Goal: Information Seeking & Learning: Learn about a topic

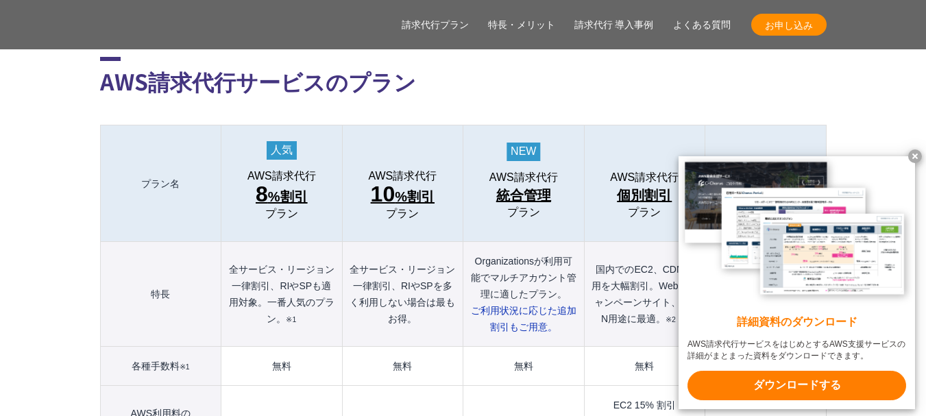
scroll to position [1439, 0]
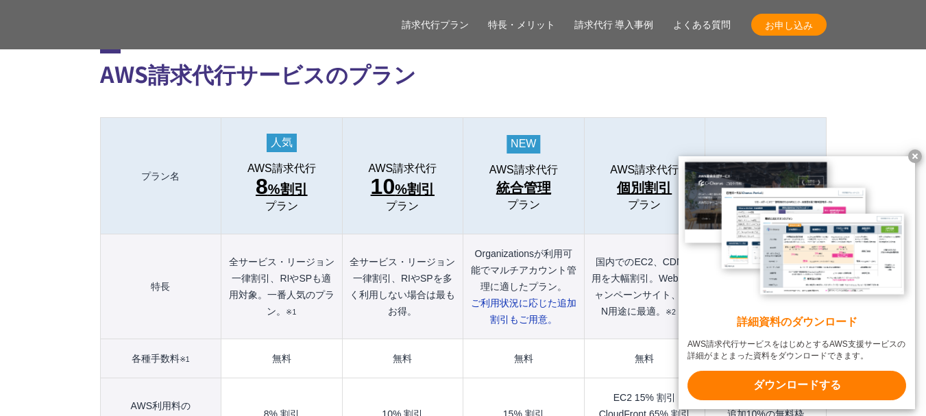
click at [913, 153] on x-t at bounding box center [915, 156] width 14 height 14
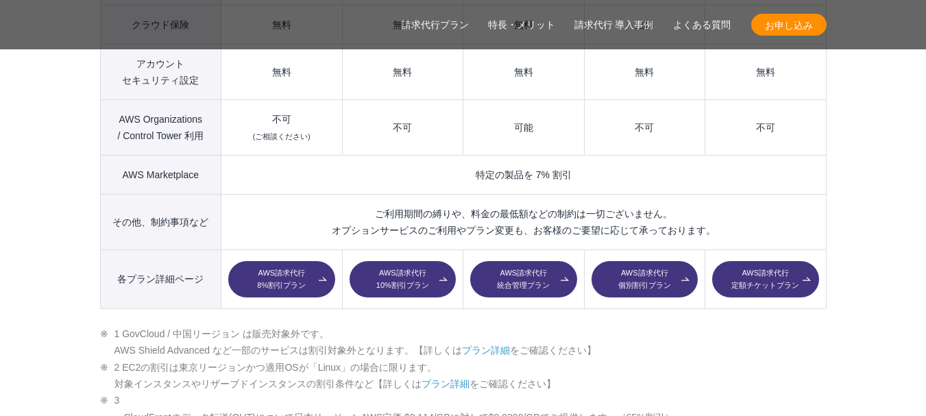
scroll to position [2056, 0]
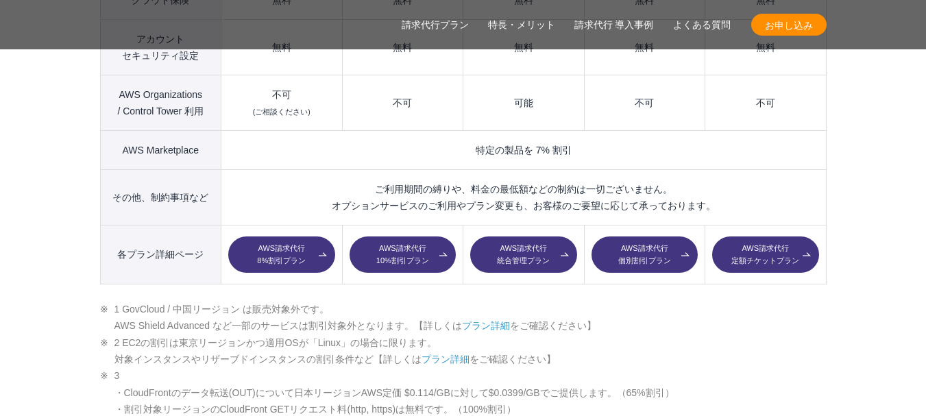
click at [516, 236] on link "AWS請求代行 統合管理プラン" at bounding box center [523, 254] width 106 height 37
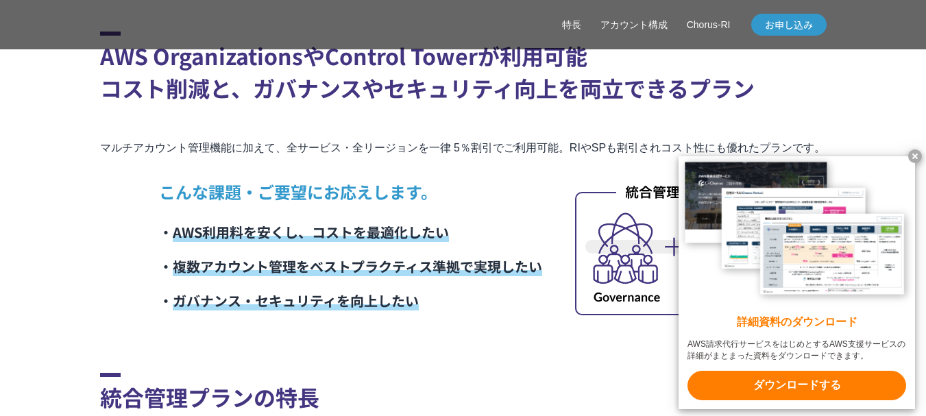
scroll to position [411, 0]
click at [918, 153] on x-t at bounding box center [915, 156] width 14 height 14
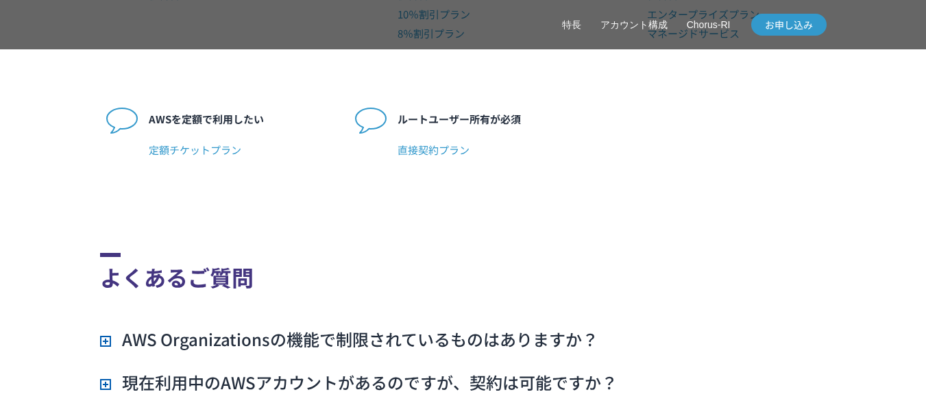
scroll to position [3632, 0]
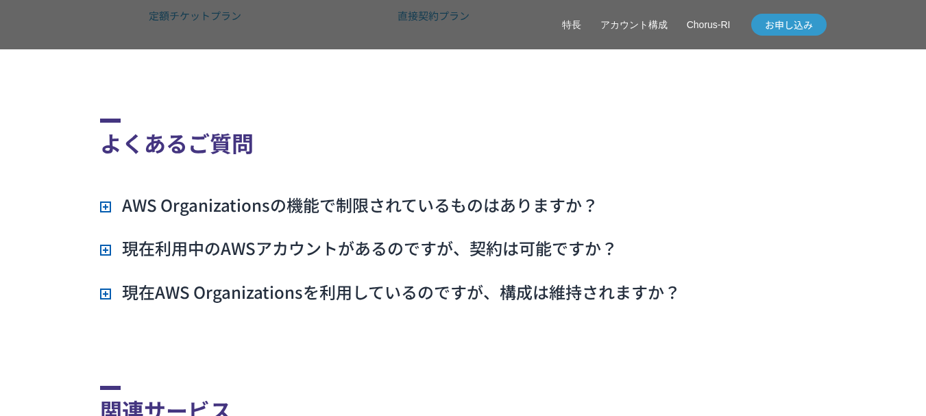
click at [105, 217] on h3 "AWS Organizationsの機能で制限されているものはありますか？" at bounding box center [349, 204] width 498 height 23
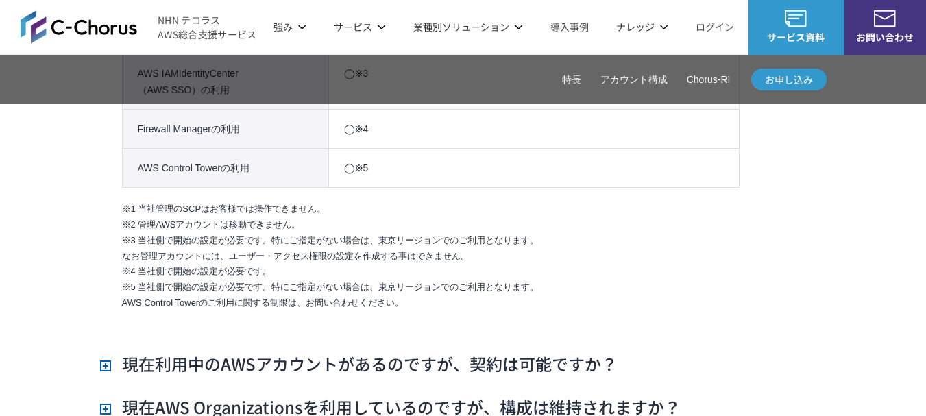
scroll to position [3906, 0]
